Goal: Check status

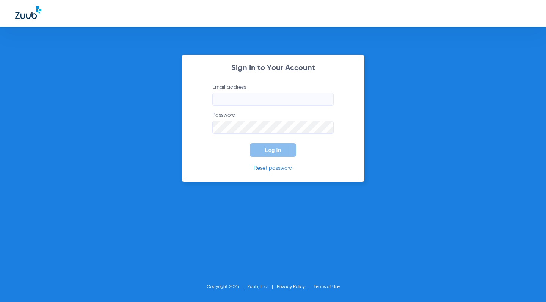
type input "[EMAIL_ADDRESS][DOMAIN_NAME]"
click at [268, 154] on button "Log In" at bounding box center [273, 150] width 46 height 14
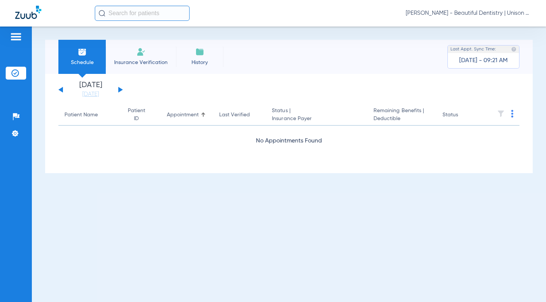
click at [118, 92] on button at bounding box center [120, 90] width 5 height 6
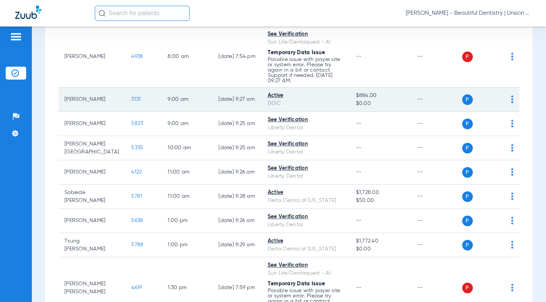
scroll to position [114, 0]
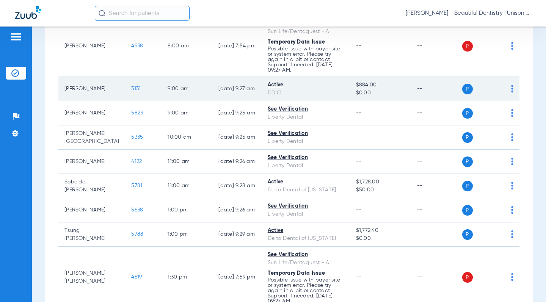
click at [131, 86] on span "3131" at bounding box center [135, 88] width 9 height 5
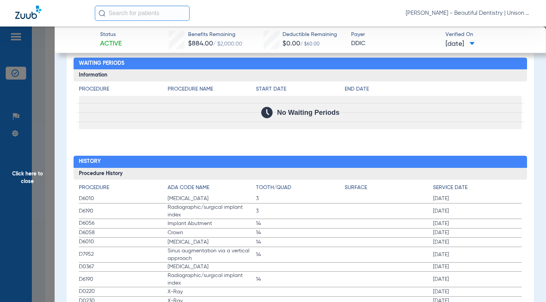
scroll to position [872, 0]
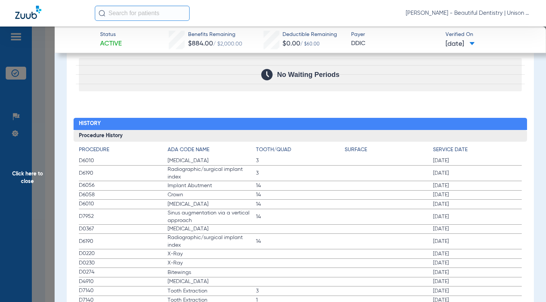
click at [318, 202] on span "14" at bounding box center [300, 205] width 89 height 8
click at [274, 191] on span "14" at bounding box center [300, 195] width 89 height 8
click at [260, 189] on span "14" at bounding box center [300, 186] width 89 height 8
click at [42, 74] on span "Click here to close" at bounding box center [27, 178] width 55 height 302
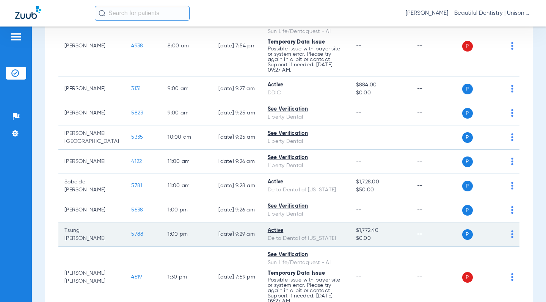
click at [131, 232] on span "5788" at bounding box center [137, 234] width 12 height 5
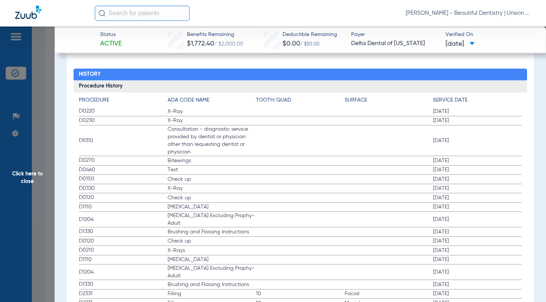
scroll to position [910, 0]
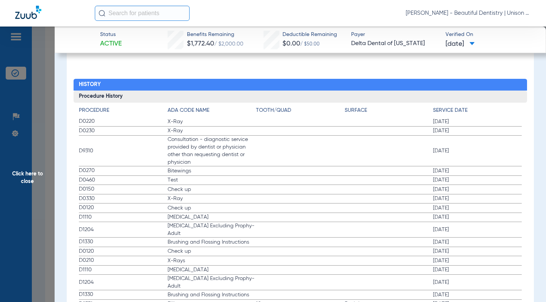
click at [48, 95] on span "Click here to close" at bounding box center [27, 178] width 55 height 302
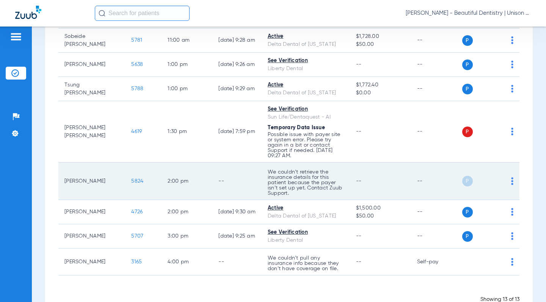
scroll to position [262, 0]
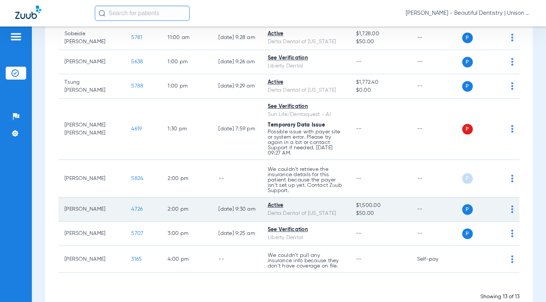
click at [131, 207] on span "4726" at bounding box center [136, 209] width 11 height 5
